Goal: Task Accomplishment & Management: Manage account settings

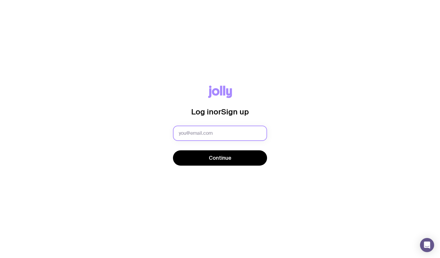
click at [203, 135] on input "text" at bounding box center [220, 133] width 94 height 15
type input "peopleandculture@smokeball.com"
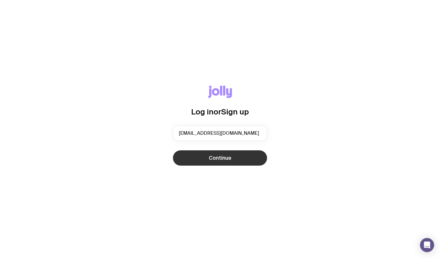
click at [198, 163] on button "Continue" at bounding box center [220, 157] width 94 height 15
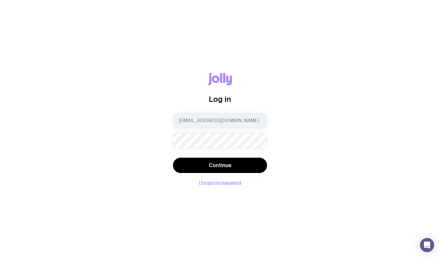
click at [173, 158] on button "Continue" at bounding box center [220, 165] width 94 height 15
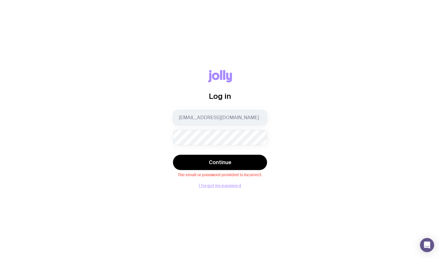
click at [237, 186] on button "I forgot my password" at bounding box center [220, 185] width 42 height 5
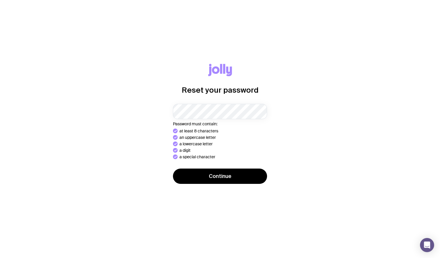
click at [173, 169] on button "Continue" at bounding box center [220, 176] width 94 height 15
